Goal: Task Accomplishment & Management: Use online tool/utility

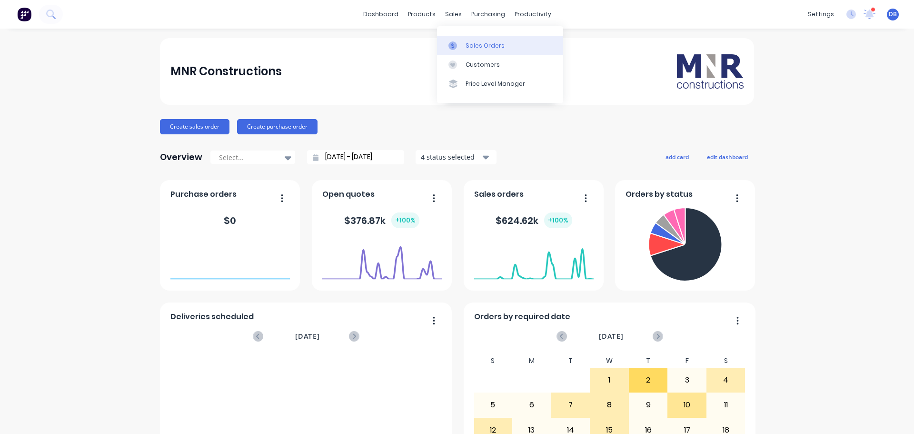
click at [464, 40] on link "Sales Orders" at bounding box center [500, 45] width 126 height 19
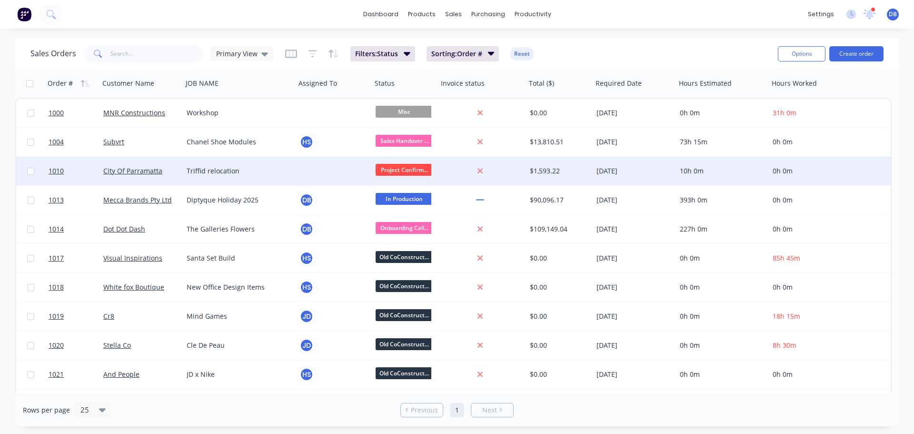
click at [321, 175] on div at bounding box center [331, 171] width 65 height 10
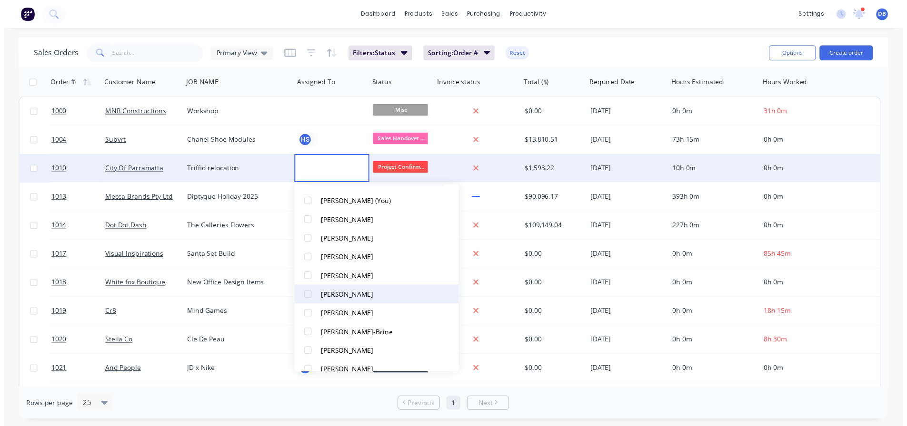
scroll to position [48, 0]
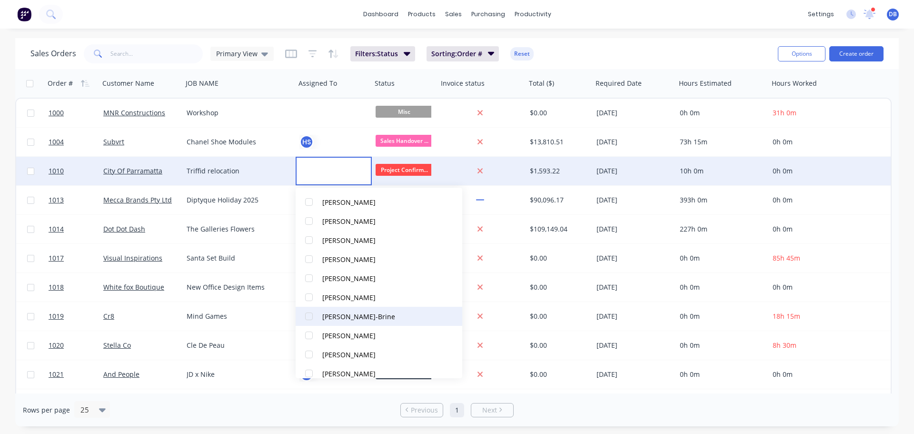
click at [364, 318] on div "[PERSON_NAME]-Brine" at bounding box center [358, 316] width 73 height 10
click at [666, 46] on div "Sales Orders Primary View Filters: Status Sorting: Order # Reset" at bounding box center [400, 53] width 740 height 23
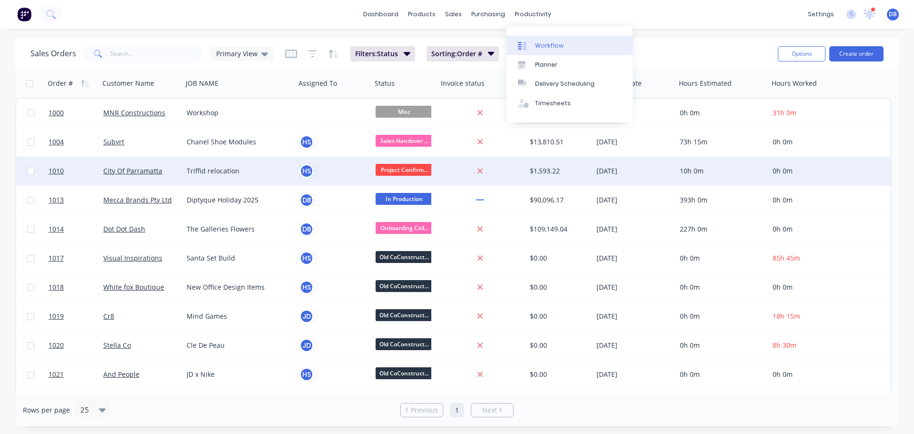
click at [538, 39] on link "Workflow" at bounding box center [569, 45] width 126 height 19
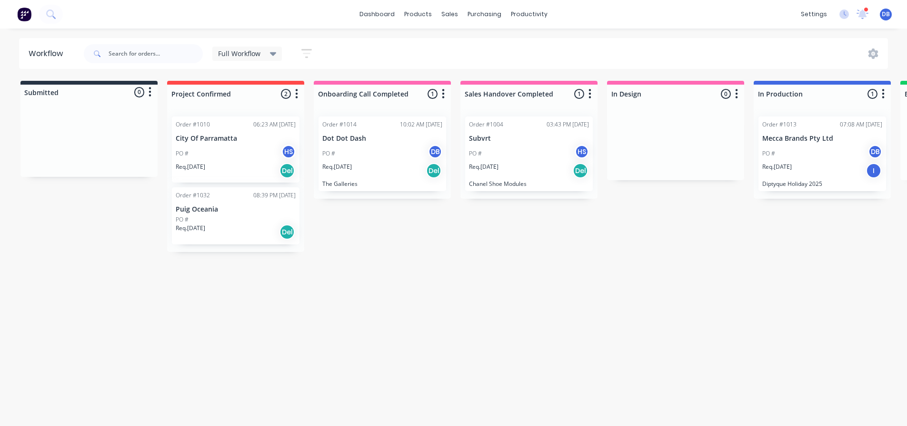
click at [263, 168] on div "Req. [DATE] Del" at bounding box center [236, 171] width 120 height 16
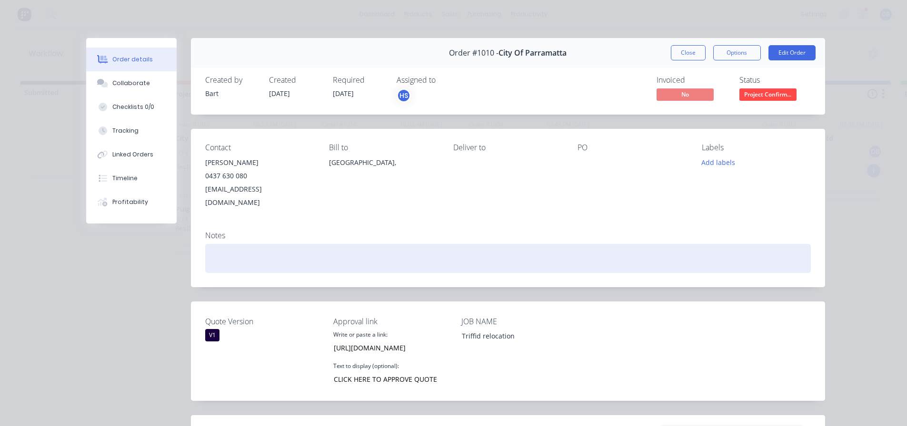
click at [292, 244] on div at bounding box center [507, 258] width 605 height 29
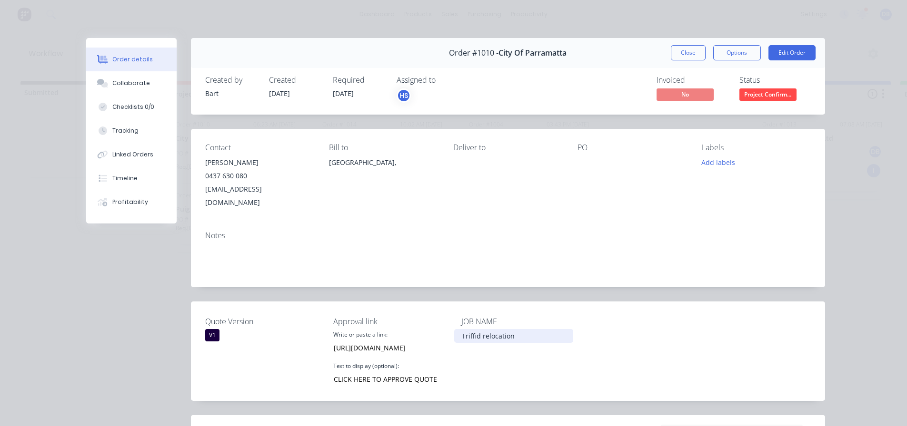
click at [492, 329] on div "Triffid relocation" at bounding box center [513, 336] width 119 height 14
drag, startPoint x: 532, startPoint y: 323, endPoint x: 445, endPoint y: 317, distance: 86.3
click at [445, 317] on div "Quote Version V1 Approval link Write or paste a link: [URL][DOMAIN_NAME] Text t…" at bounding box center [508, 351] width 634 height 99
copy div "Triffid relocation"
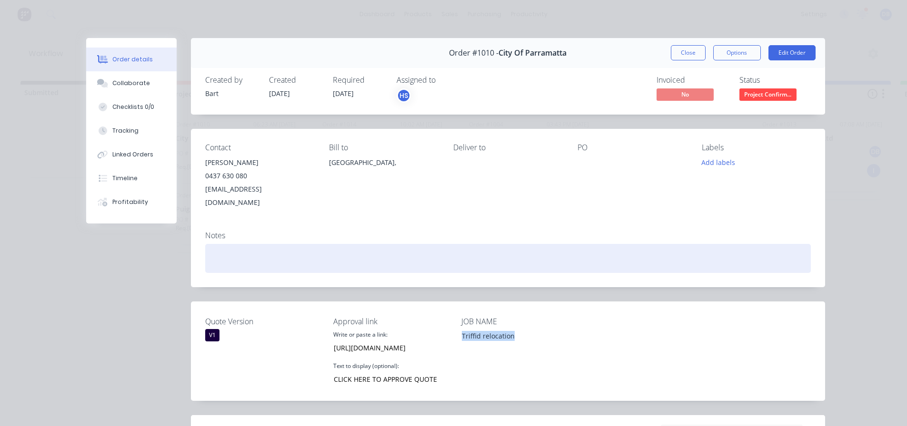
click at [259, 245] on div at bounding box center [507, 258] width 605 height 29
paste div
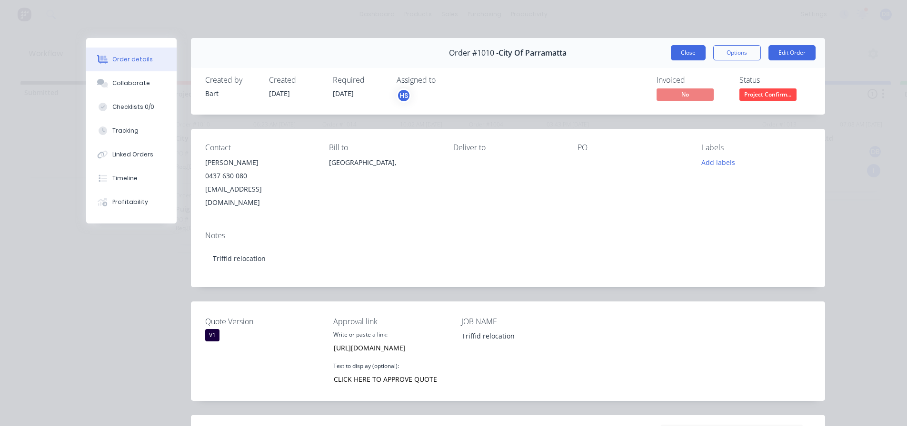
click at [685, 52] on button "Close" at bounding box center [688, 52] width 35 height 15
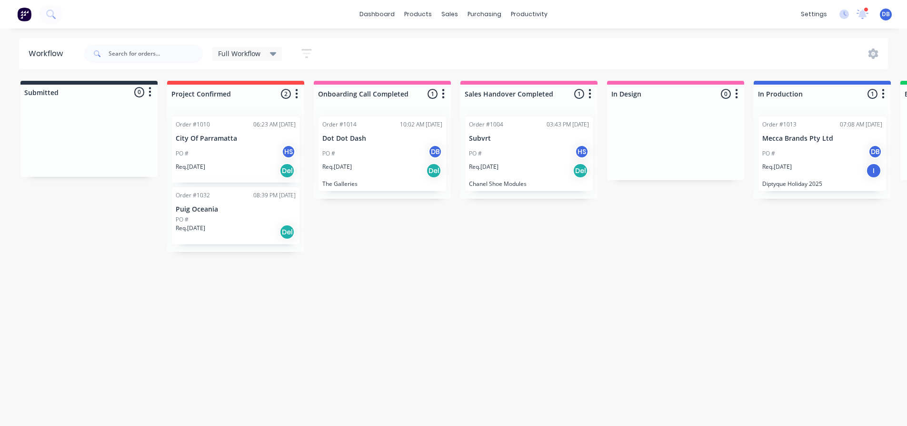
click at [246, 160] on div "PO # HS" at bounding box center [236, 154] width 120 height 18
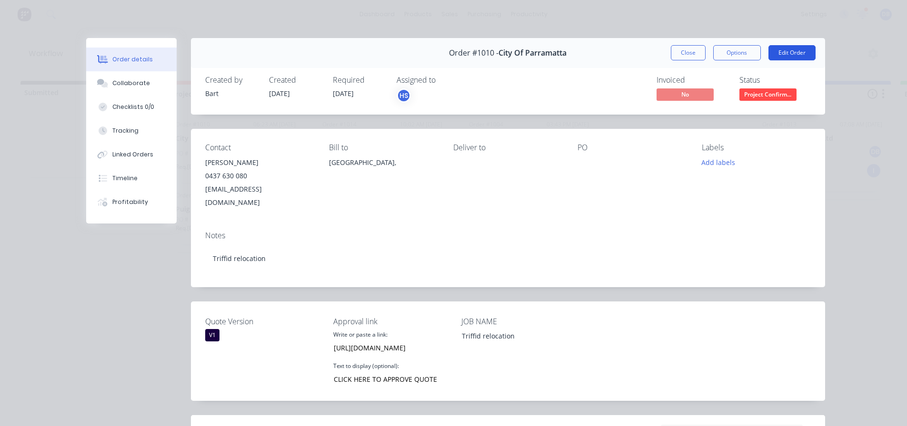
click at [797, 54] on button "Edit Order" at bounding box center [791, 52] width 47 height 15
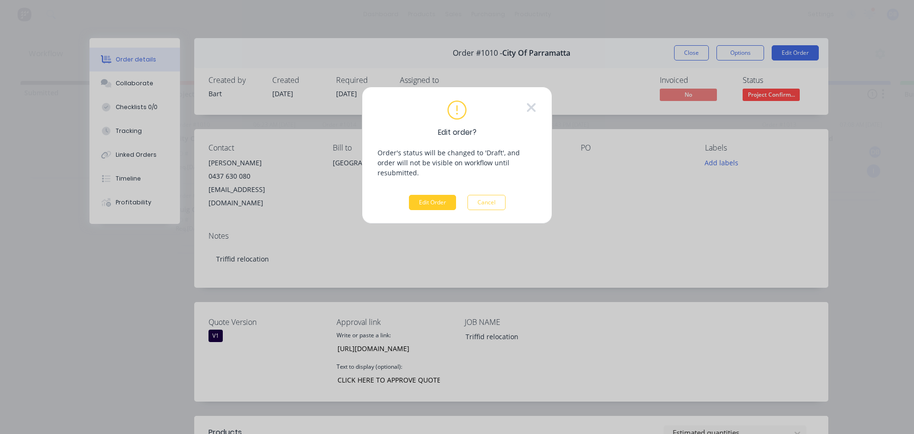
click at [454, 195] on button "Edit Order" at bounding box center [432, 202] width 47 height 15
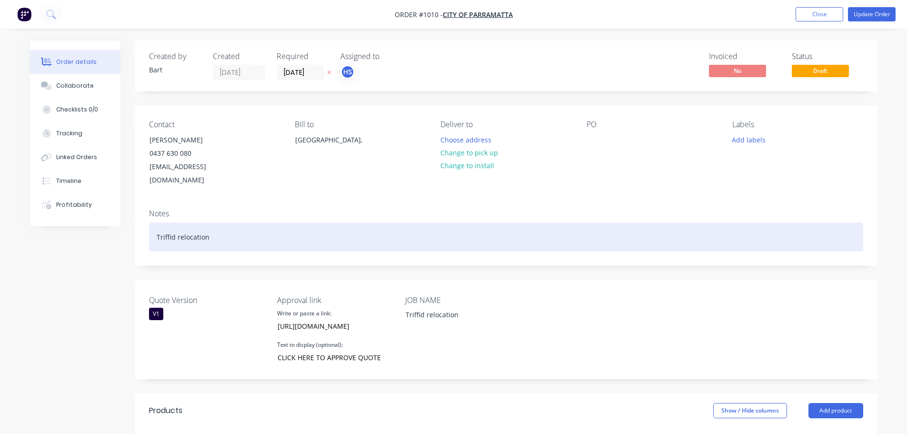
click at [241, 228] on div "Triffid relocation" at bounding box center [506, 236] width 714 height 29
drag, startPoint x: 121, startPoint y: 223, endPoint x: 126, endPoint y: 230, distance: 8.9
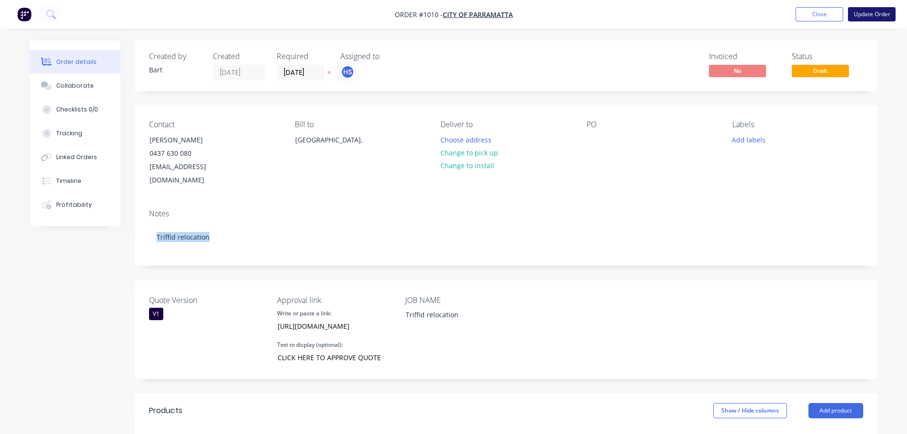
click at [879, 15] on button "Update Order" at bounding box center [872, 14] width 48 height 14
